Goal: Communication & Community: Answer question/provide support

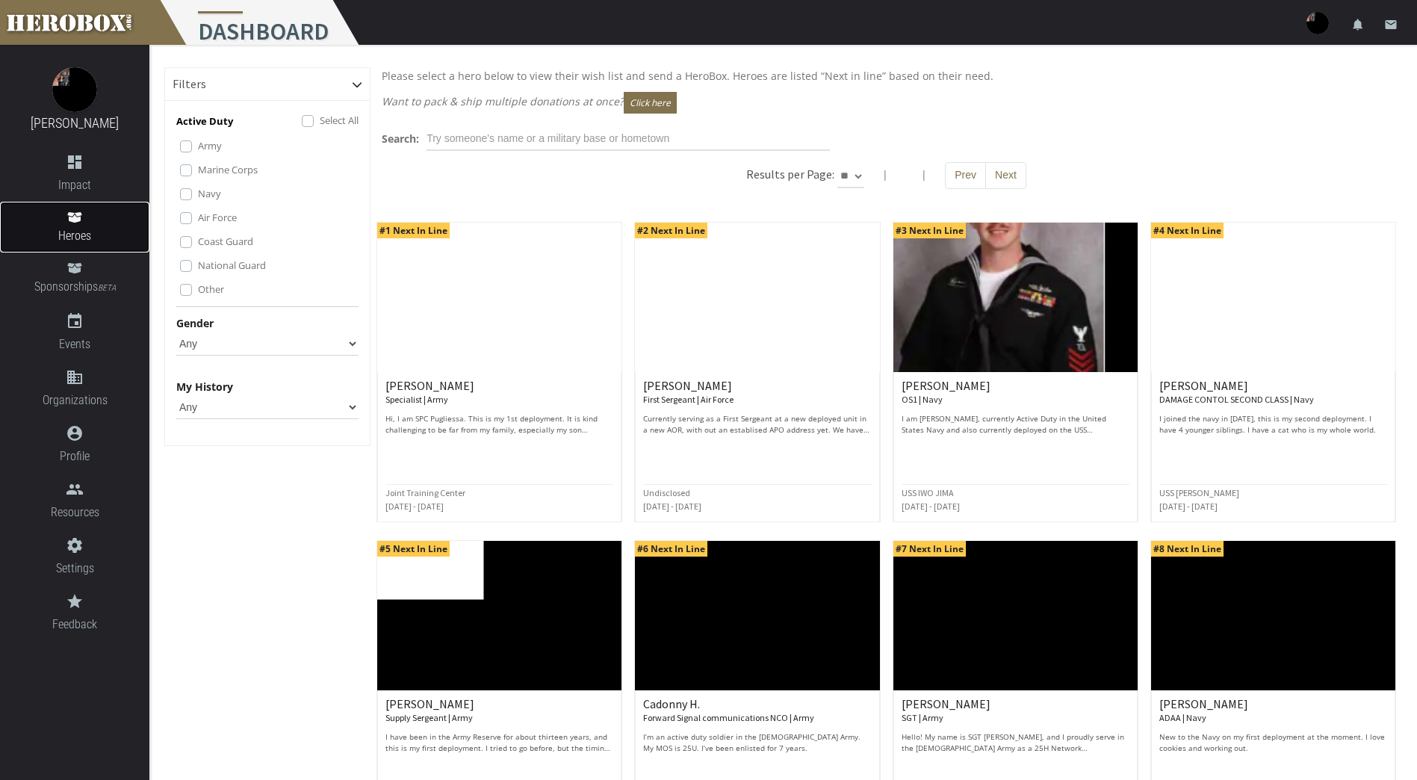
click at [77, 232] on span "Heroes" at bounding box center [74, 235] width 149 height 19
click at [74, 164] on icon "dashboard" at bounding box center [74, 162] width 149 height 18
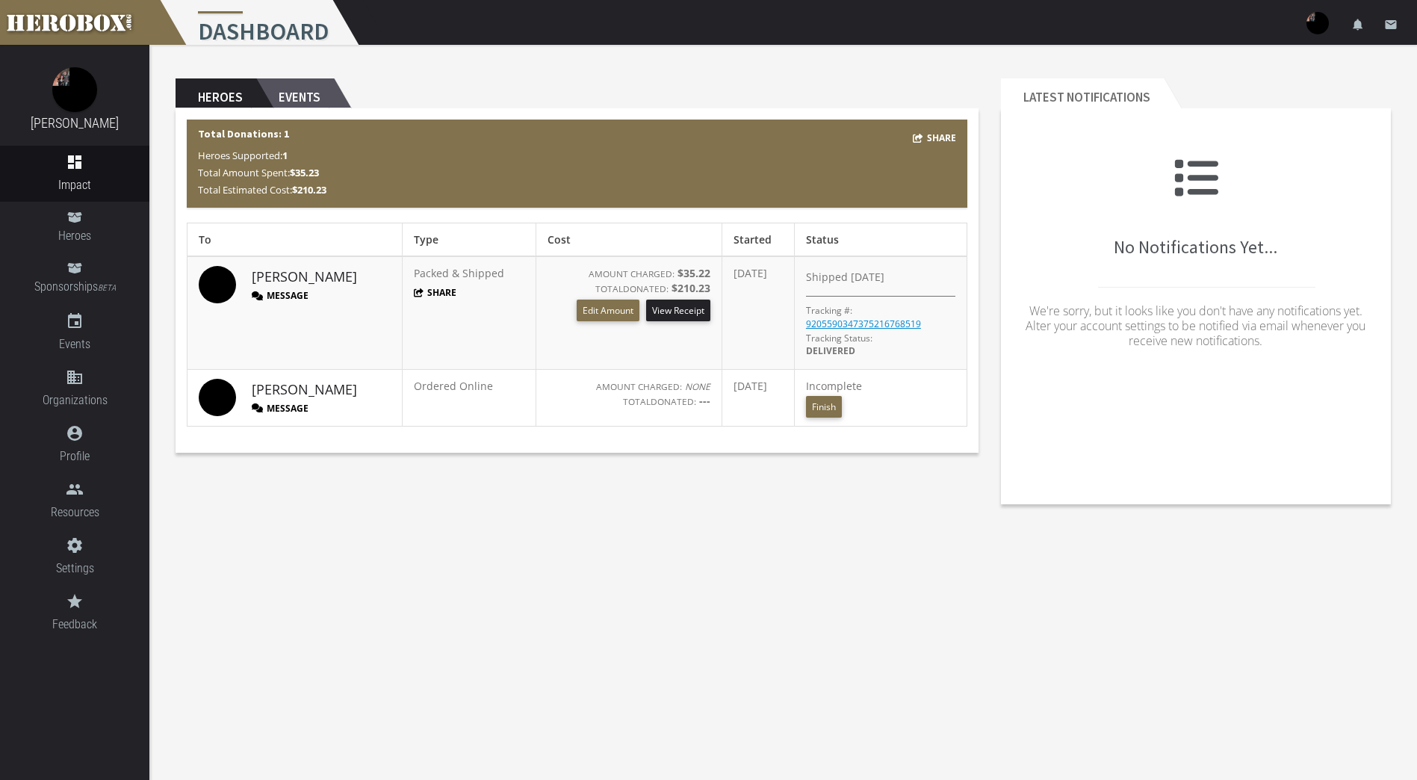
click at [313, 98] on h2 "Events" at bounding box center [295, 93] width 78 height 30
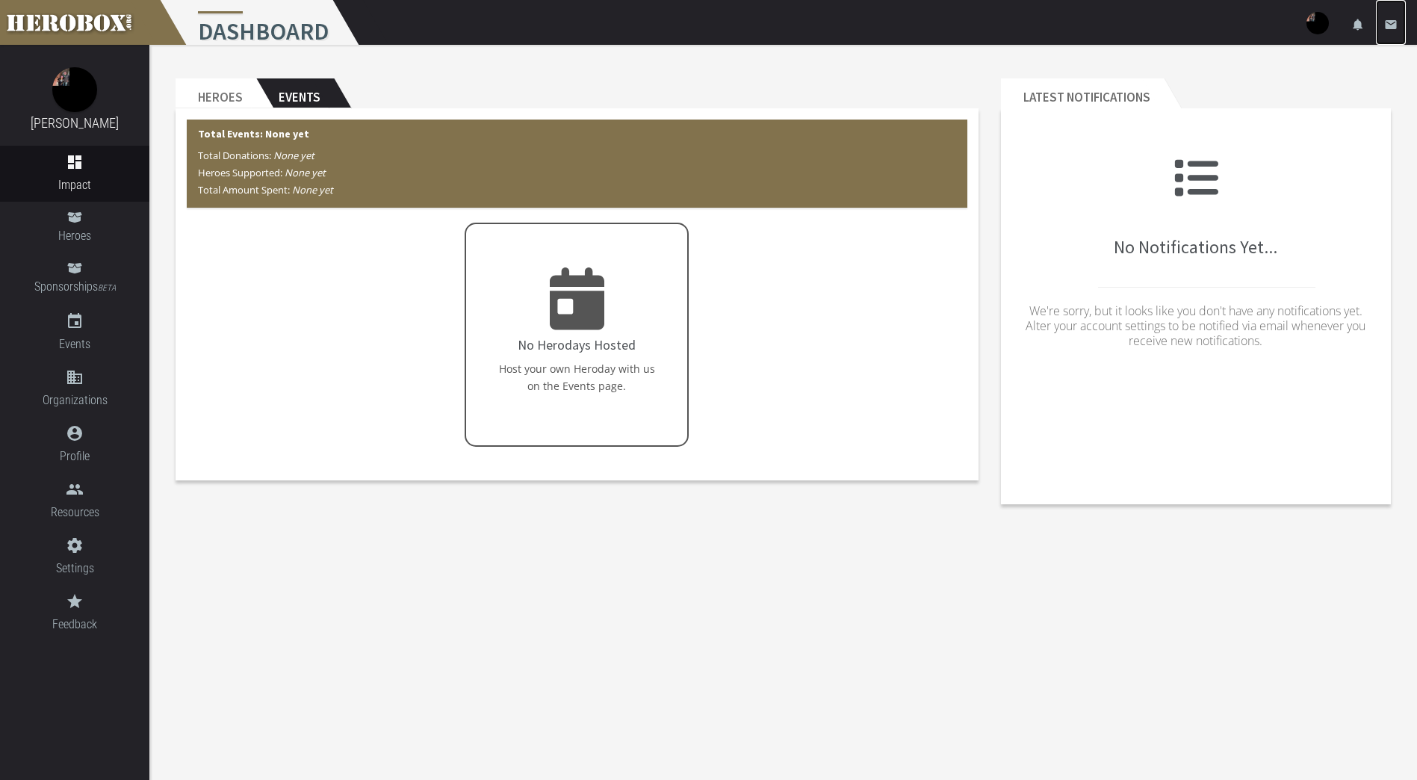
click at [1387, 25] on icon "email" at bounding box center [1390, 24] width 13 height 13
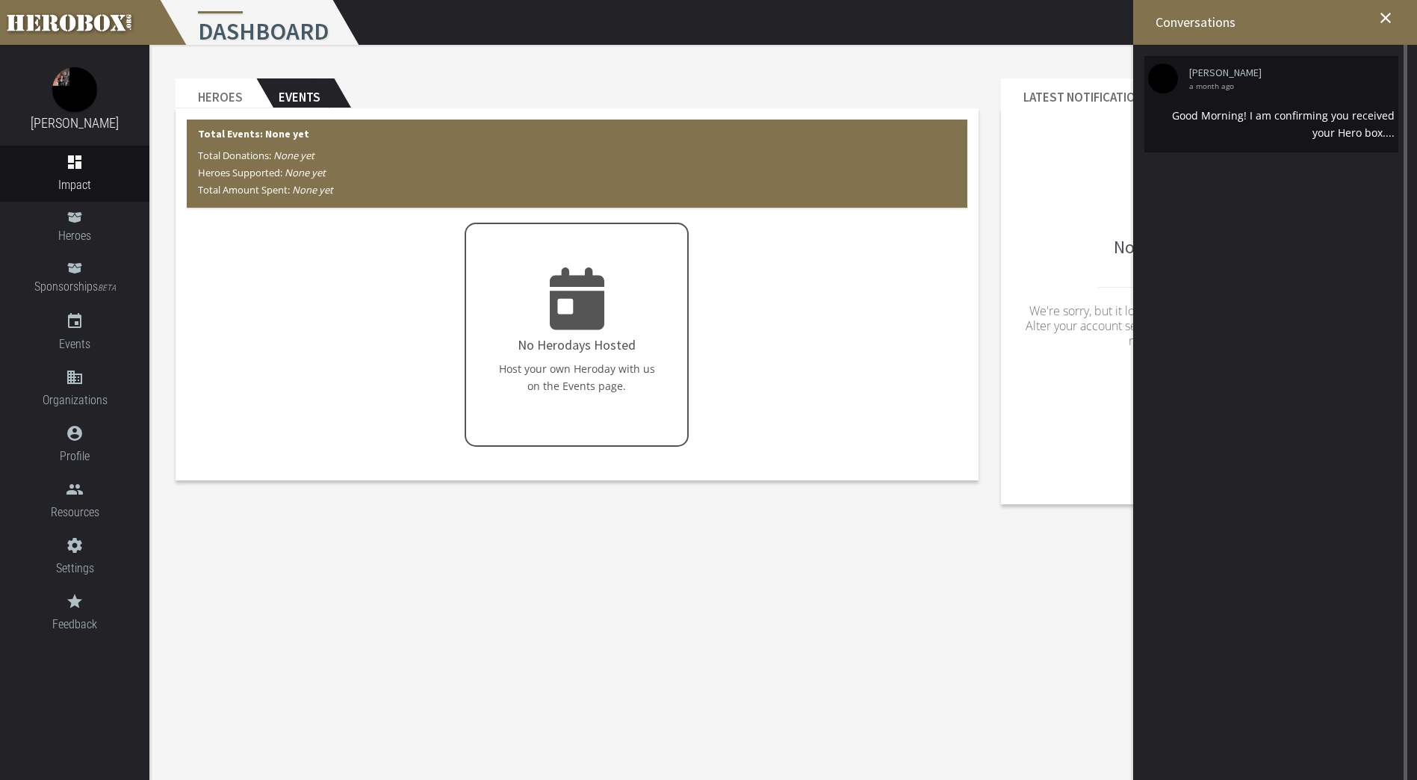
click at [1351, 128] on div "Good Morning! I am confirming you received your Hero box...." at bounding box center [1271, 124] width 246 height 34
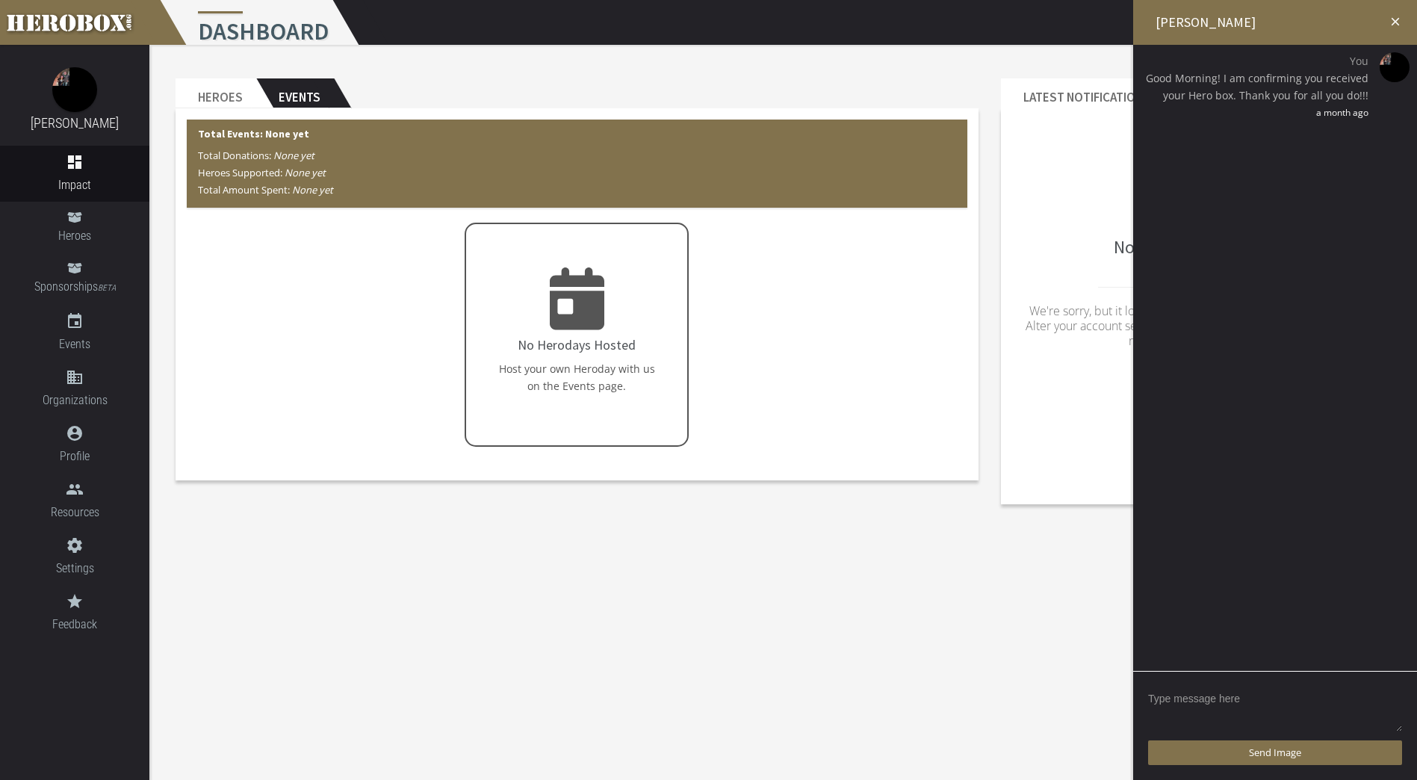
click at [1173, 697] on textarea at bounding box center [1275, 709] width 254 height 46
click at [1395, 22] on icon "close" at bounding box center [1395, 21] width 13 height 13
